Goal: Navigation & Orientation: Find specific page/section

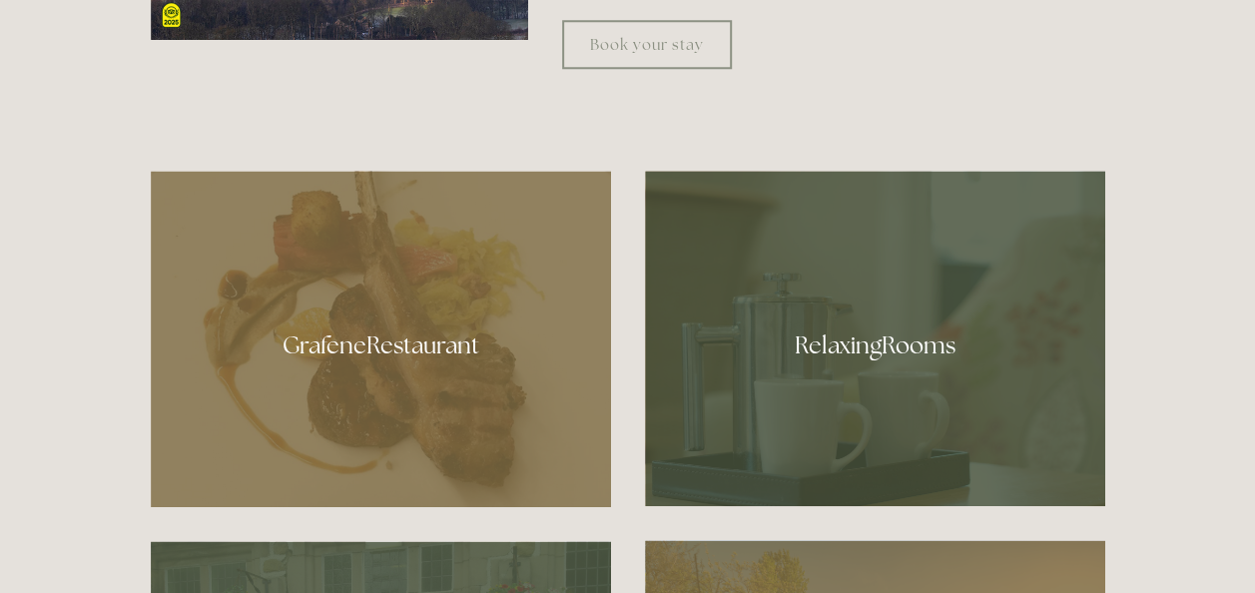
scroll to position [946, 0]
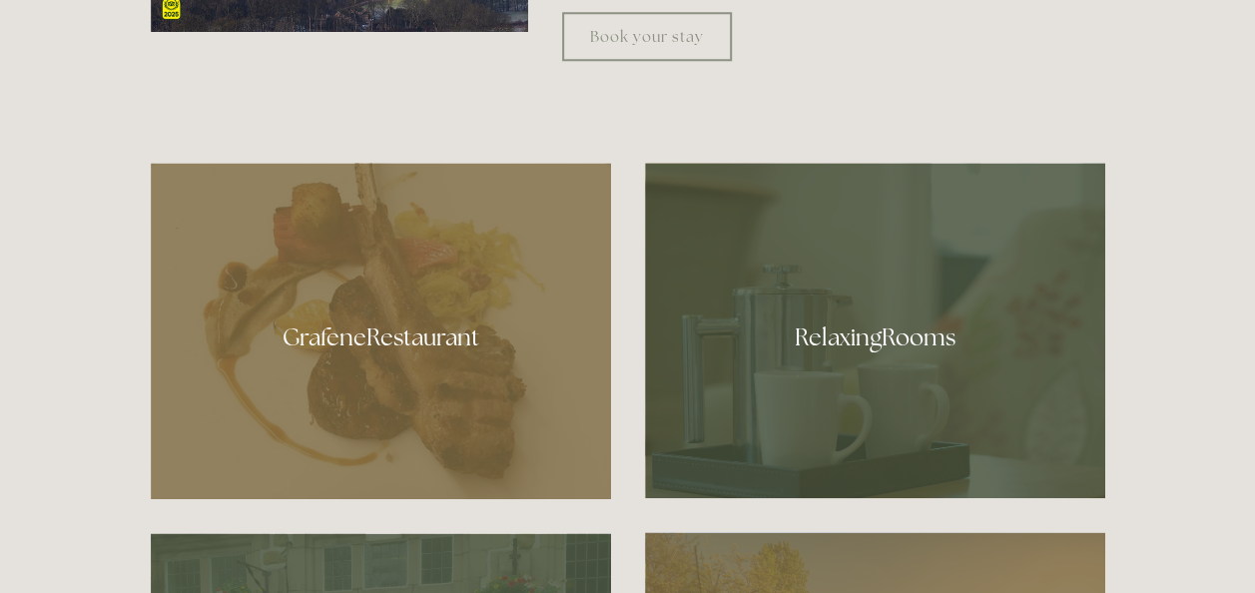
click at [857, 328] on div at bounding box center [875, 331] width 460 height 336
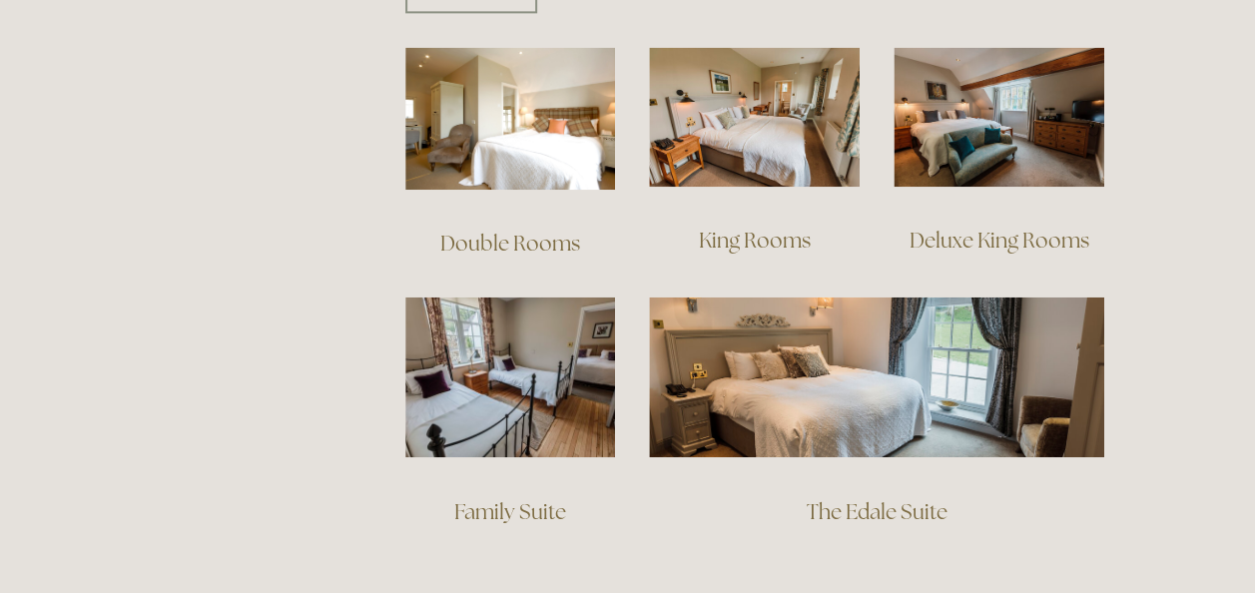
scroll to position [1378, 0]
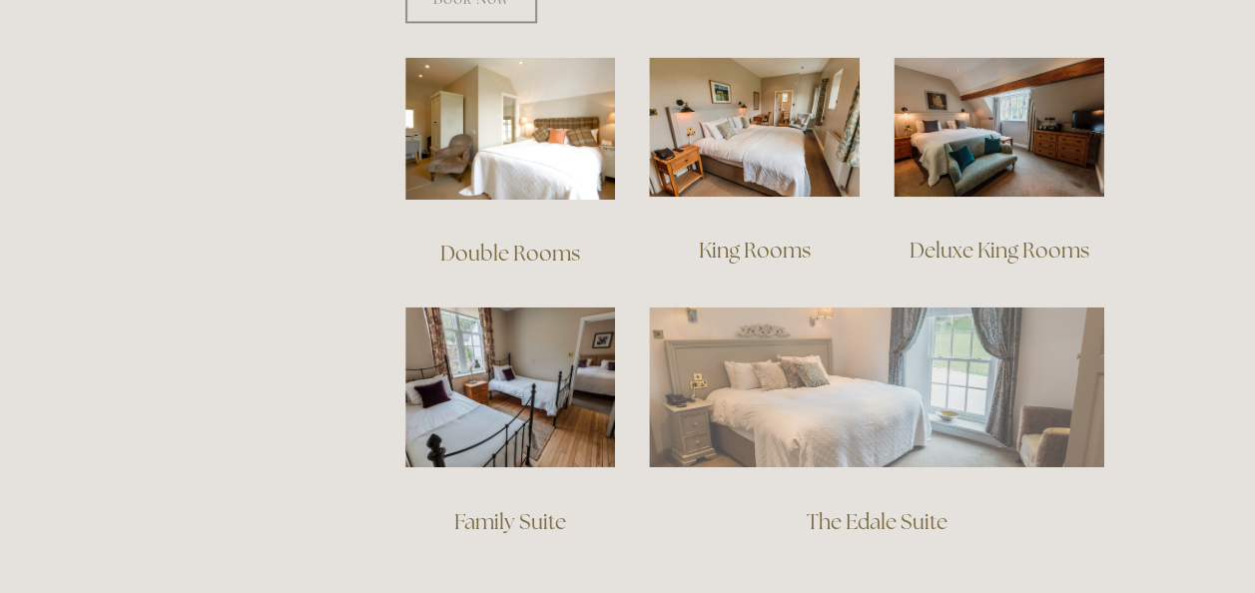
click at [881, 376] on img at bounding box center [876, 387] width 455 height 160
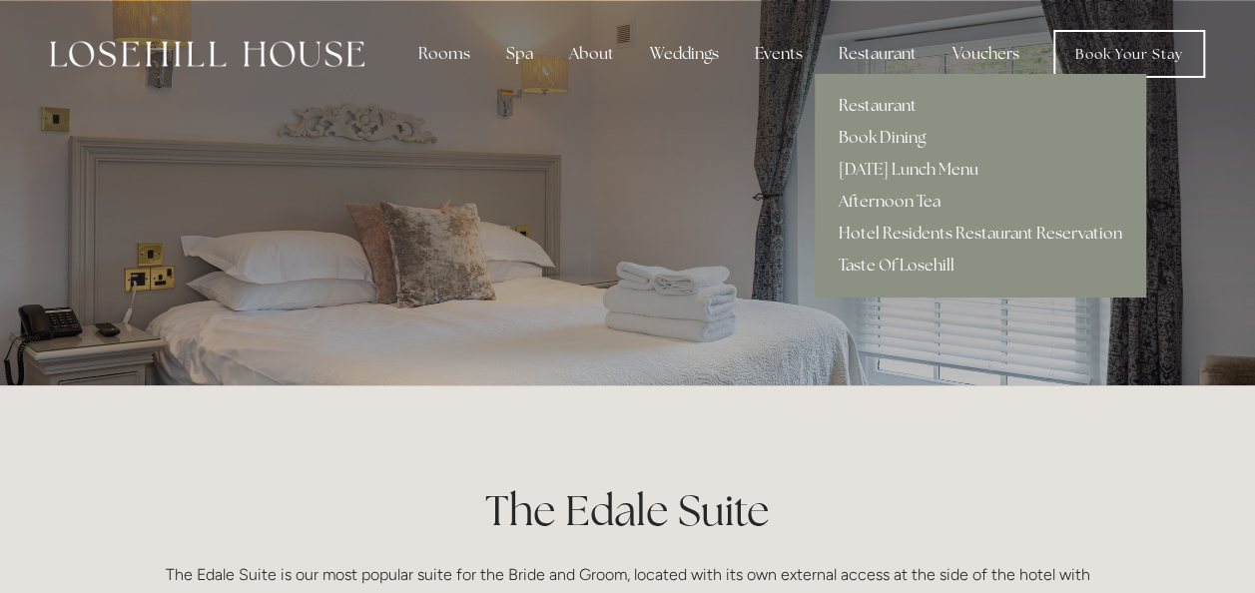
click at [876, 98] on link "Restaurant" at bounding box center [981, 106] width 332 height 32
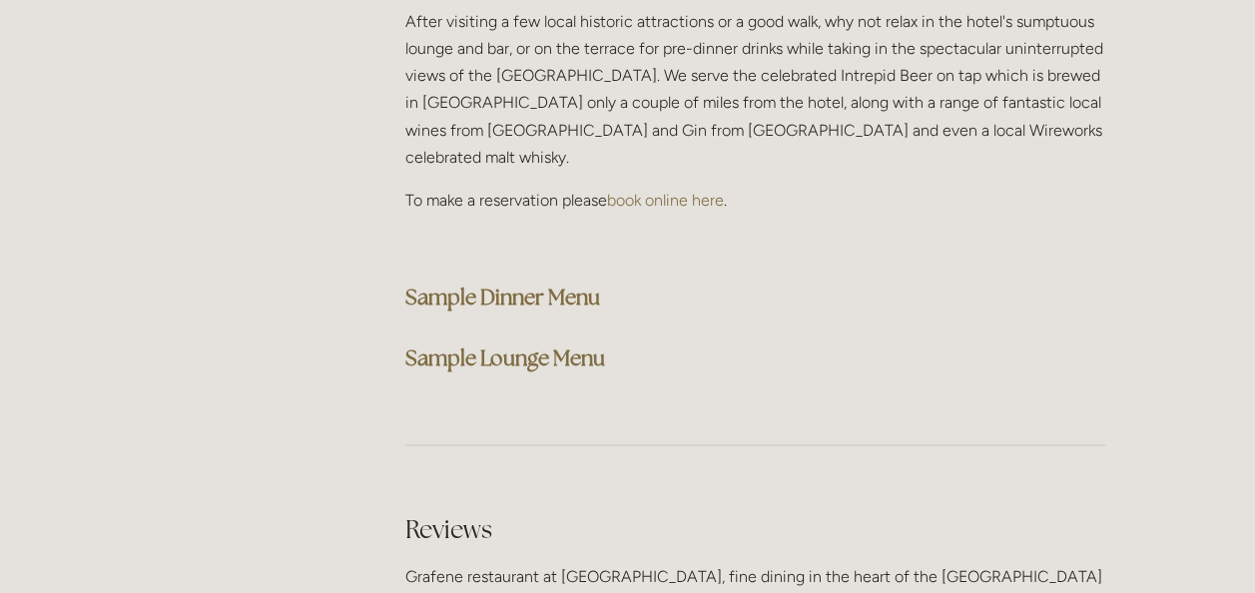
scroll to position [5230, 0]
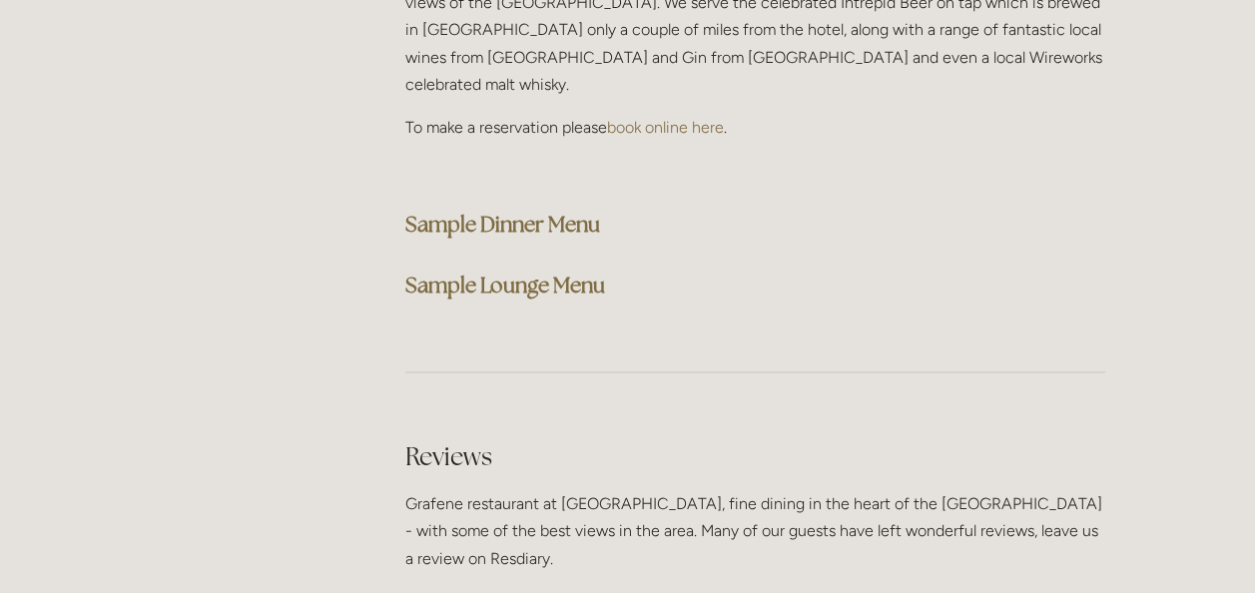
click at [520, 211] on strong "Sample Dinner Menu" at bounding box center [502, 224] width 195 height 27
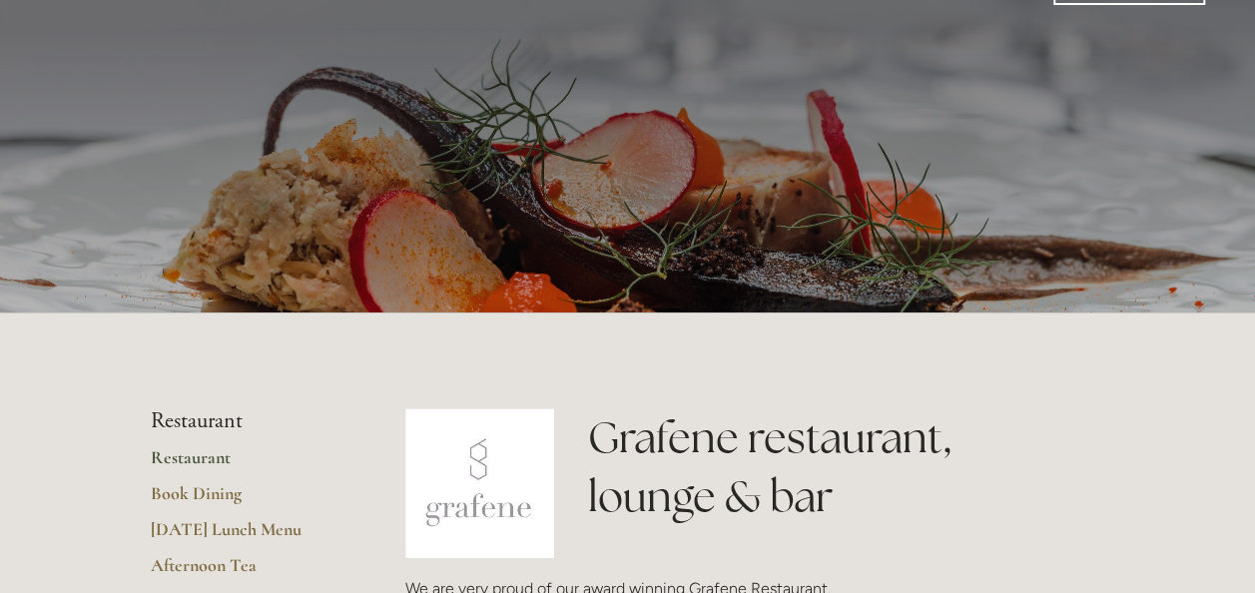
scroll to position [0, 0]
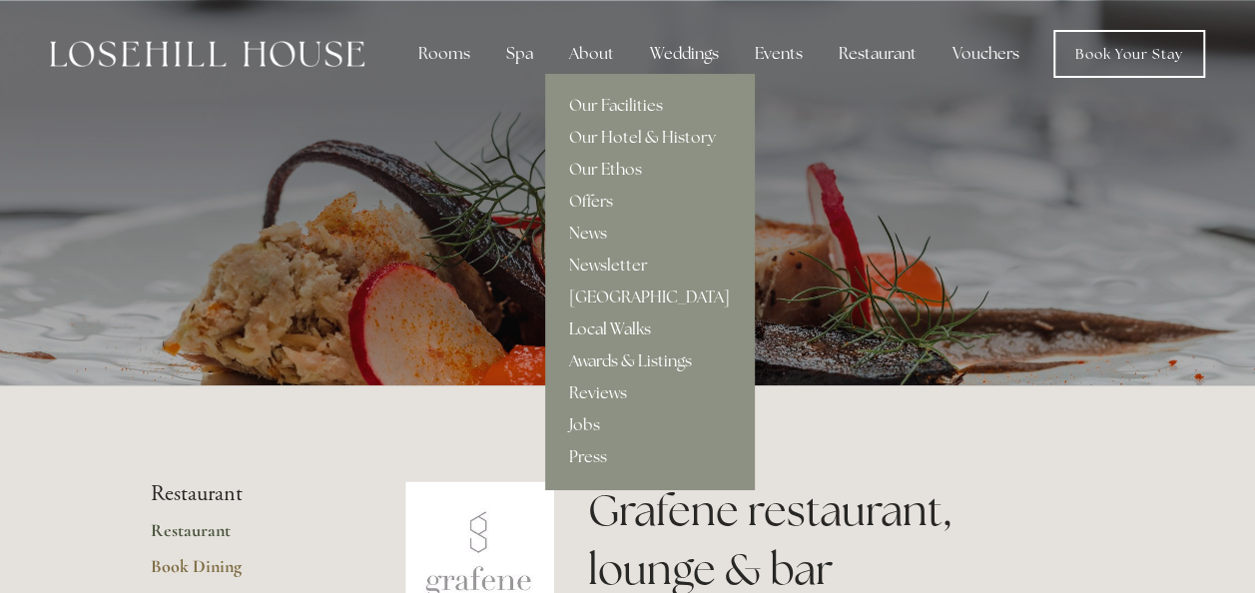
click at [608, 322] on link "Local Walks" at bounding box center [649, 330] width 209 height 32
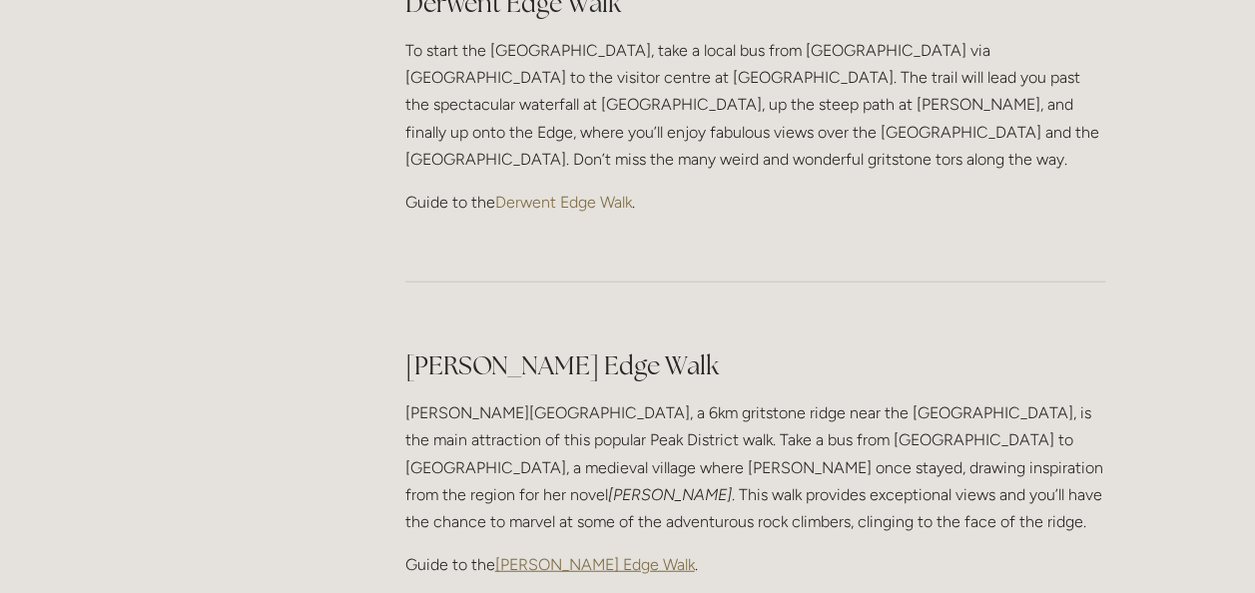
scroll to position [1848, 0]
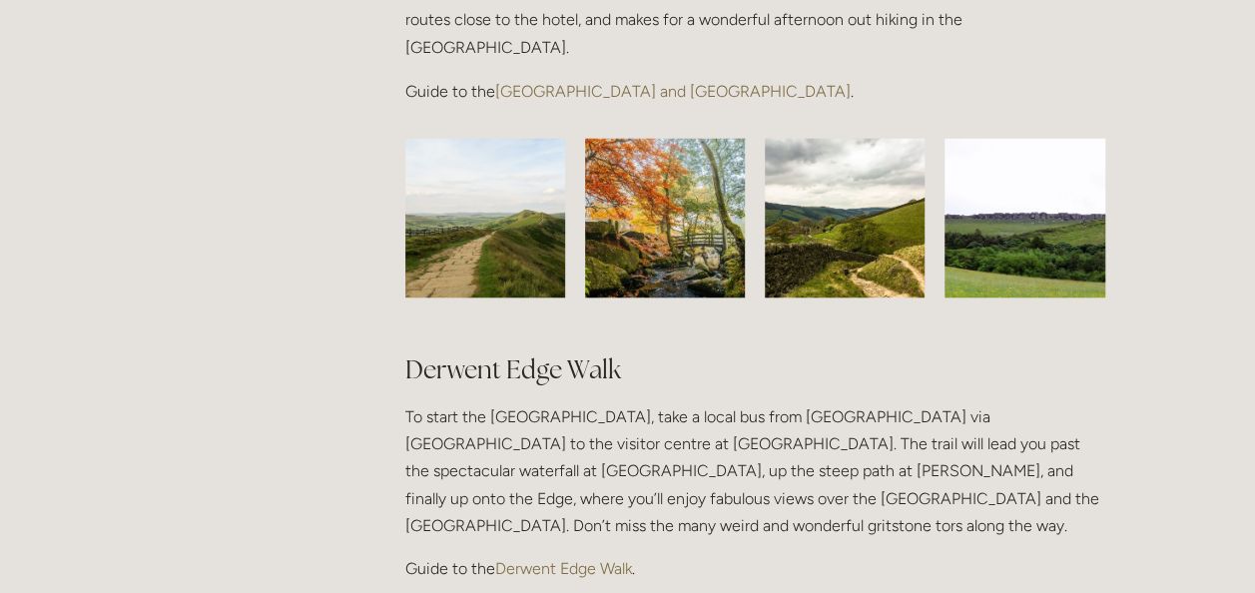
click at [1248, 294] on html "Rooms Rooms Your Stay Book a stay Offers Spa Spa About" at bounding box center [627, 431] width 1255 height 4559
drag, startPoint x: 1248, startPoint y: 292, endPoint x: 1242, endPoint y: 217, distance: 75.1
click at [1242, 217] on div "Rooms Rooms Your Stay Book a stay Offers Spa" at bounding box center [627, 422] width 1255 height 4541
click at [597, 558] on link "Derwent Edge Walk" at bounding box center [563, 567] width 137 height 19
